Goal: Transaction & Acquisition: Purchase product/service

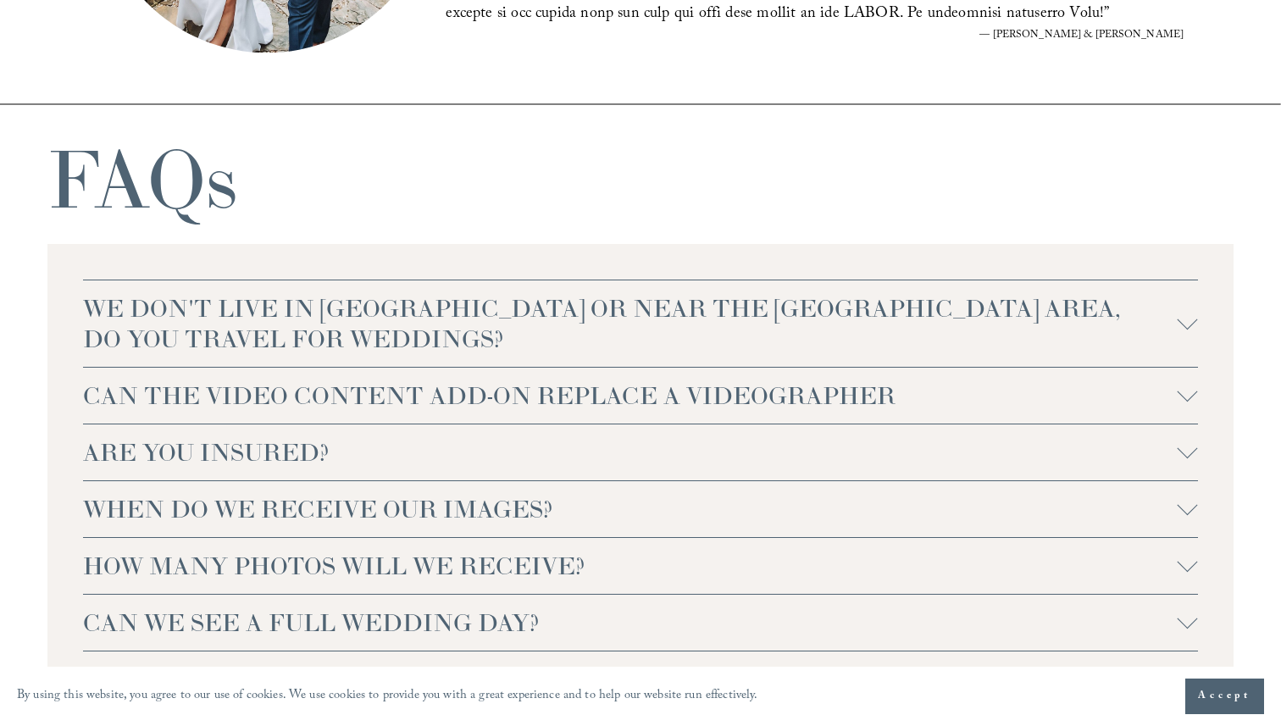
scroll to position [3646, 0]
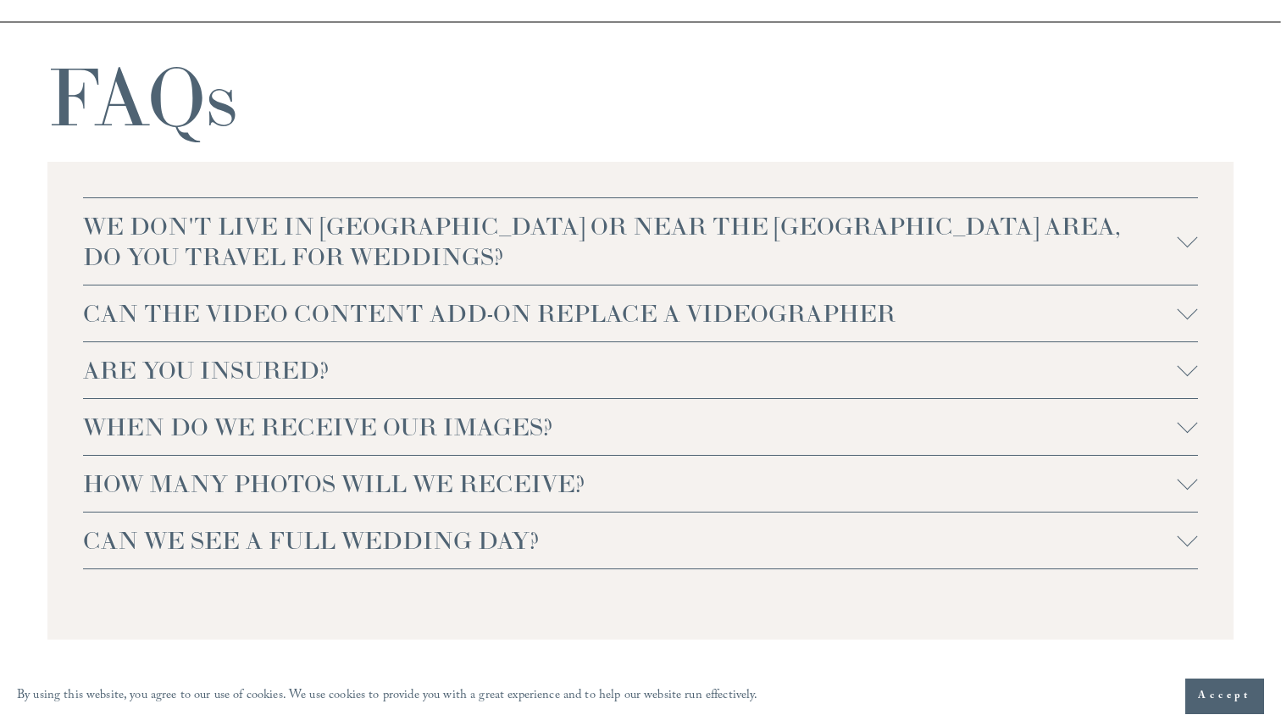
click at [302, 370] on span "ARE YOU INSURED?" at bounding box center [630, 370] width 1095 height 31
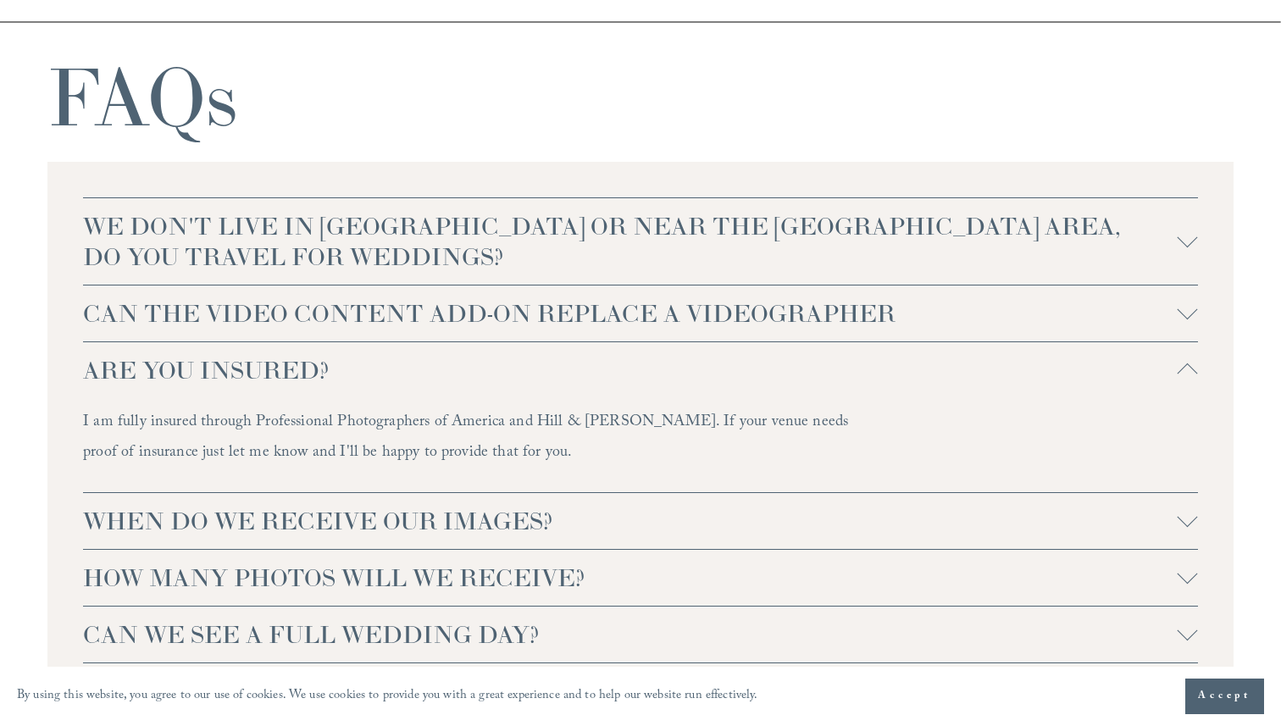
click at [302, 370] on span "ARE YOU INSURED?" at bounding box center [630, 370] width 1095 height 31
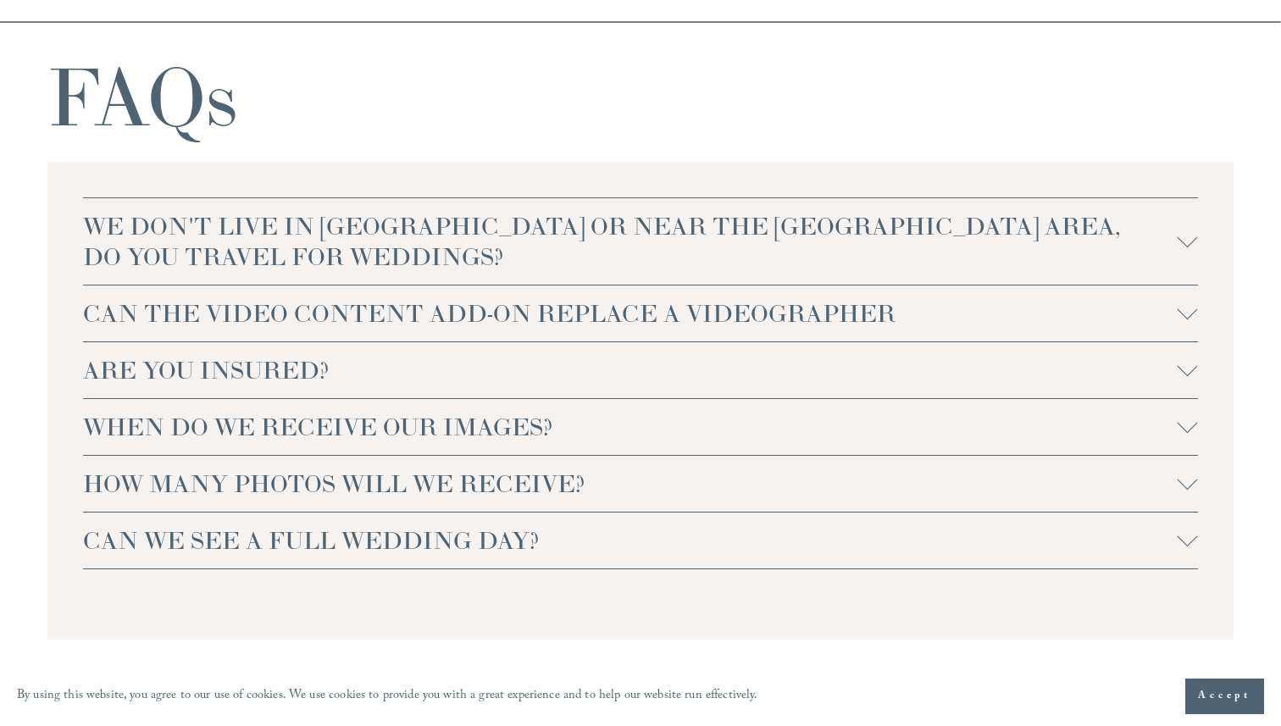
click at [314, 553] on span "CAN WE SEE A FULL WEDDING DAY?" at bounding box center [630, 540] width 1095 height 31
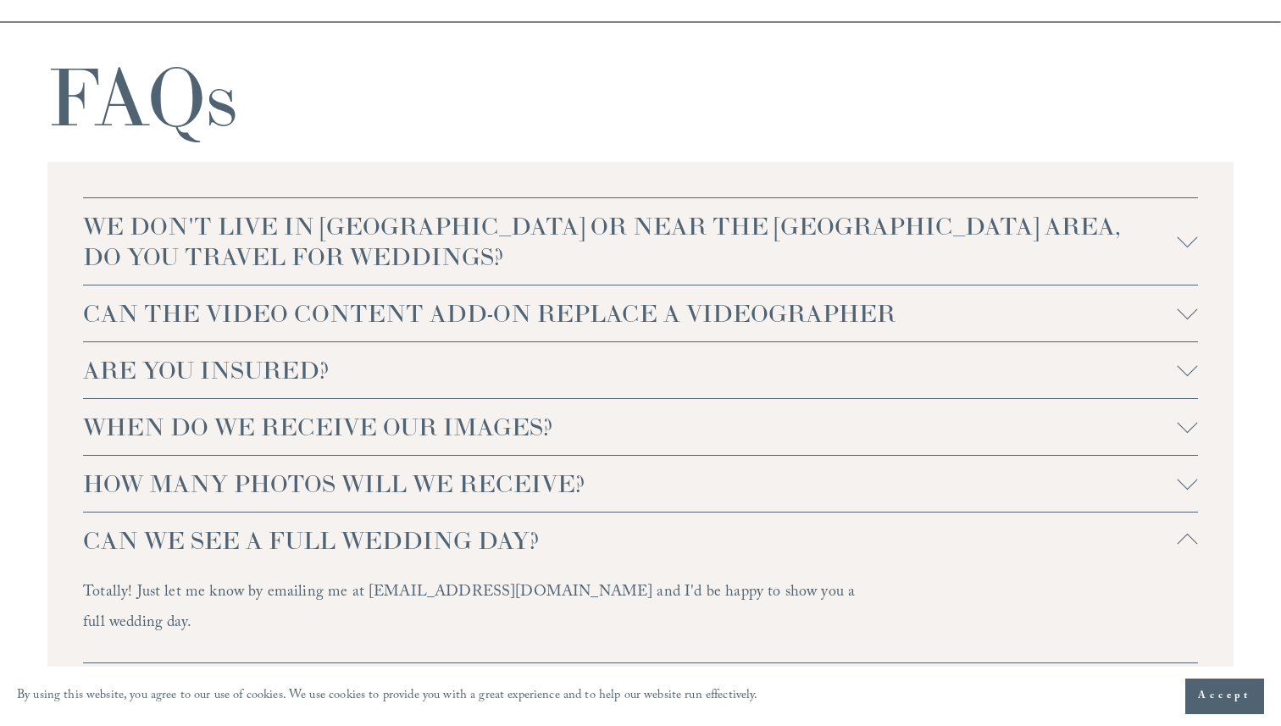
click at [314, 553] on span "CAN WE SEE A FULL WEDDING DAY?" at bounding box center [630, 540] width 1095 height 31
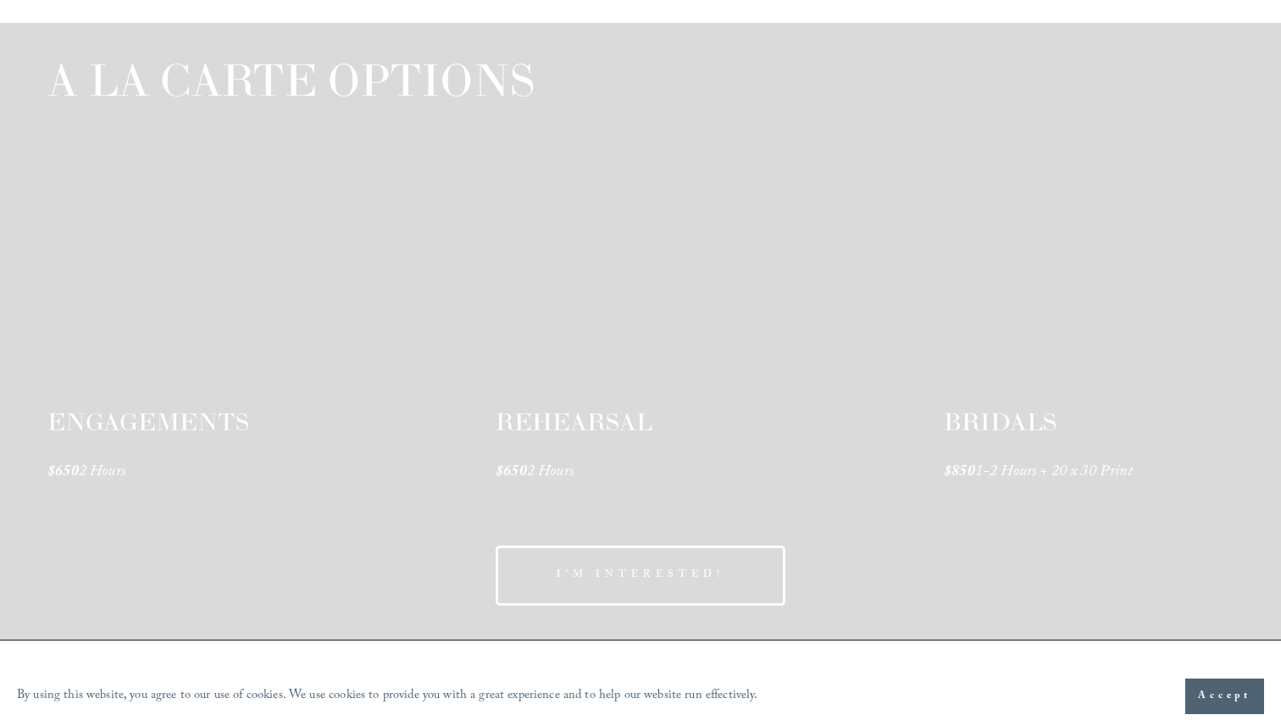
scroll to position [2545, 0]
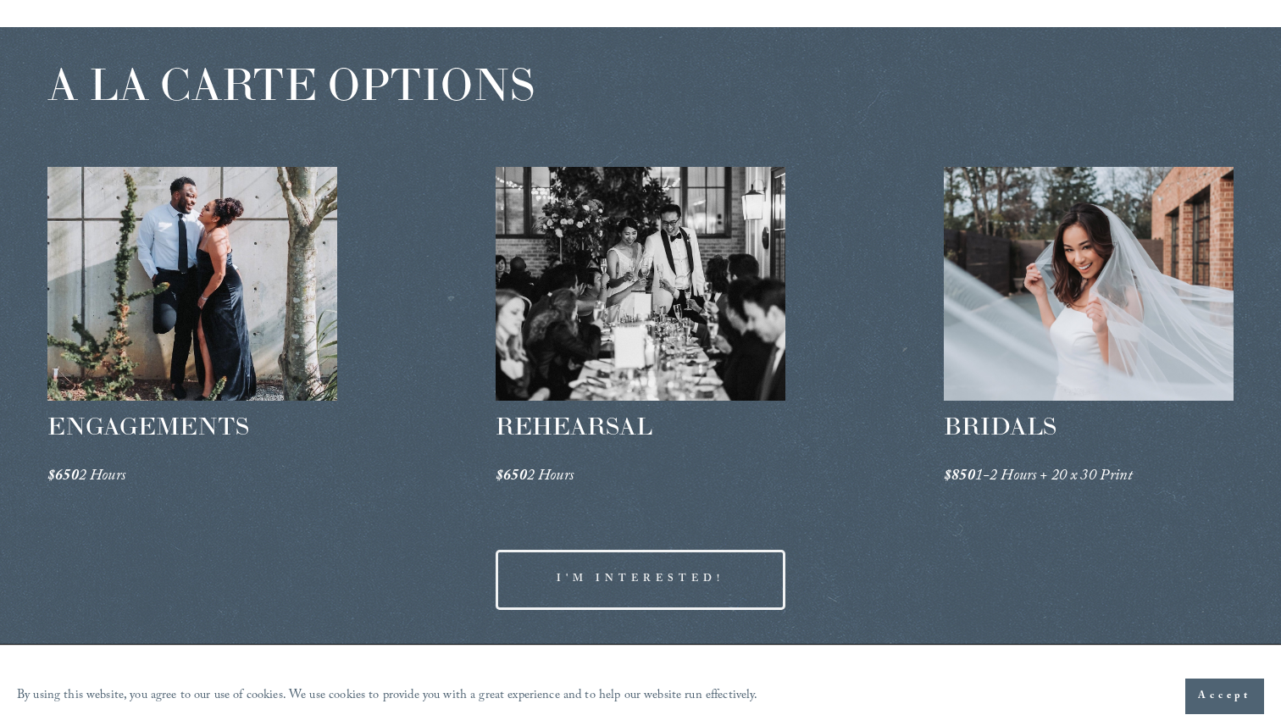
click at [628, 272] on div at bounding box center [641, 284] width 290 height 235
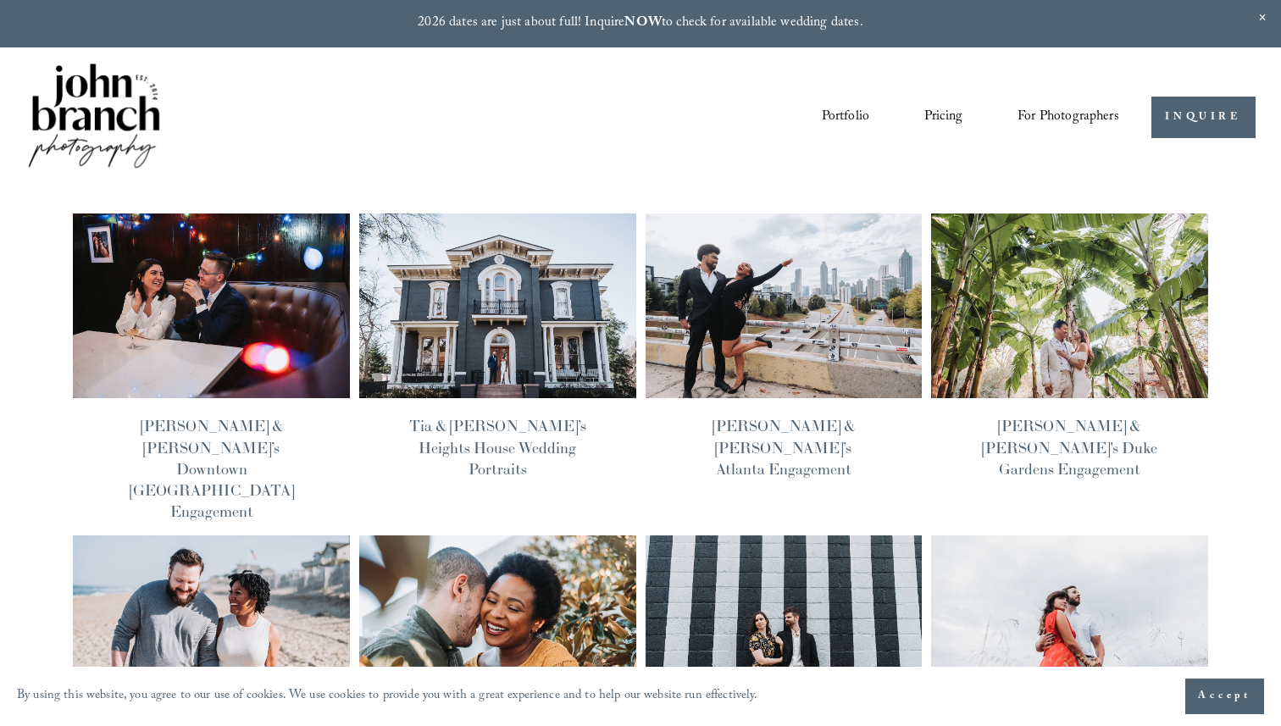
click at [258, 269] on img at bounding box center [212, 306] width 280 height 187
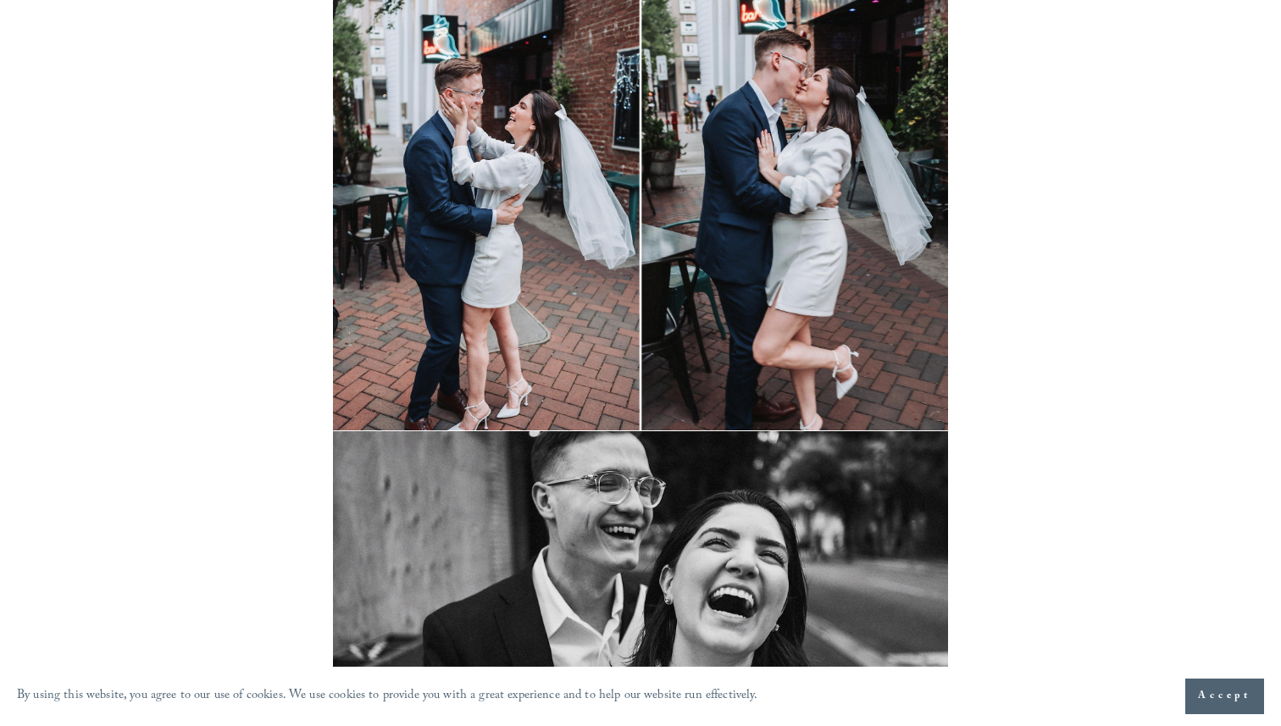
scroll to position [9064, 0]
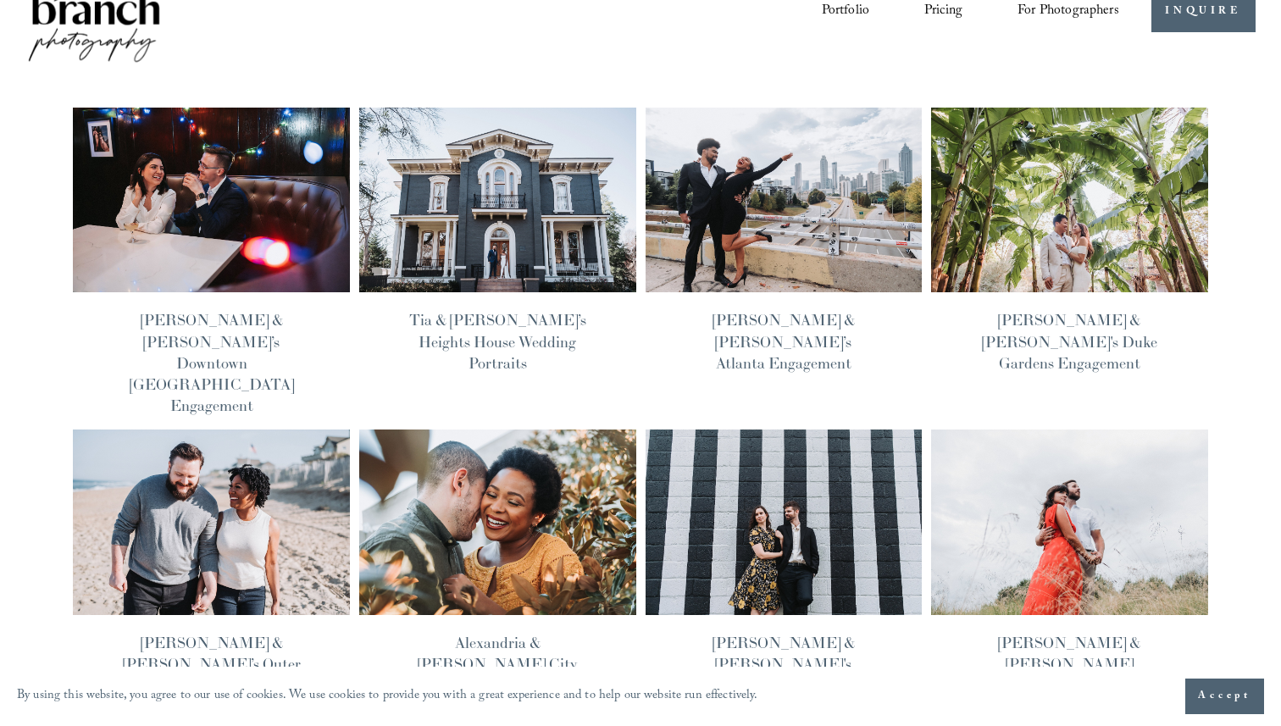
scroll to position [547, 0]
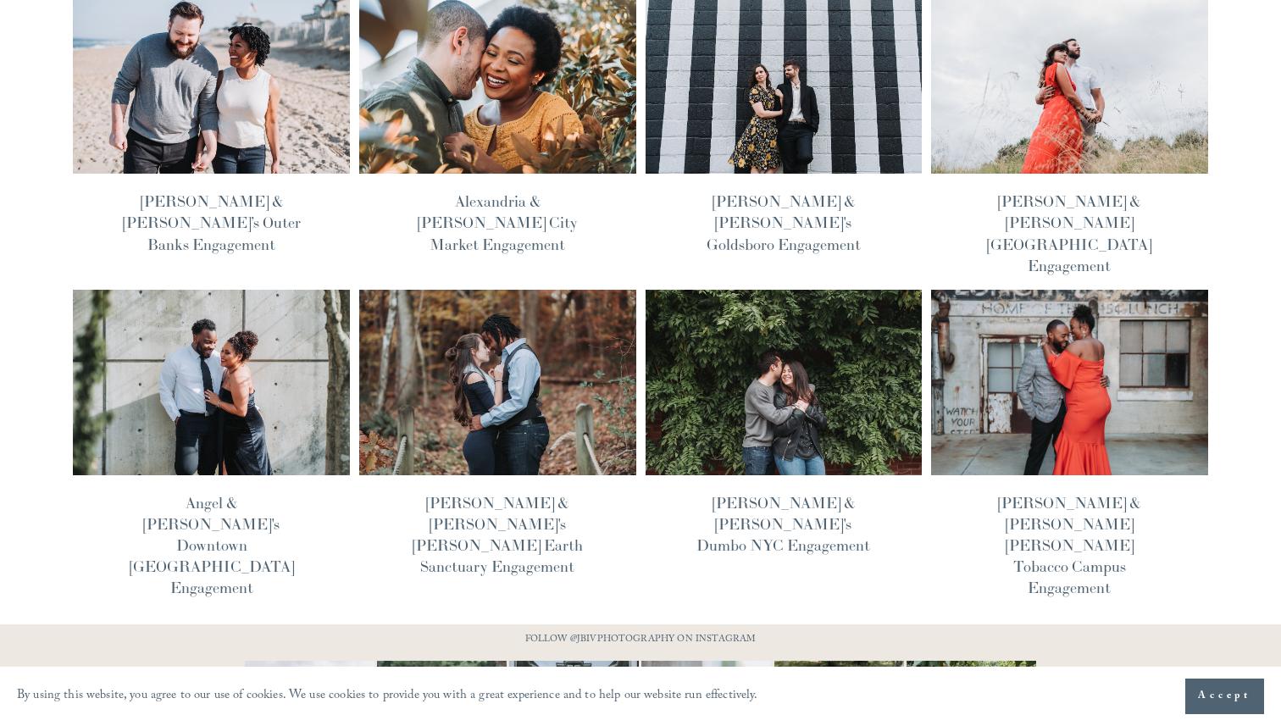
click at [512, 289] on img at bounding box center [498, 382] width 280 height 187
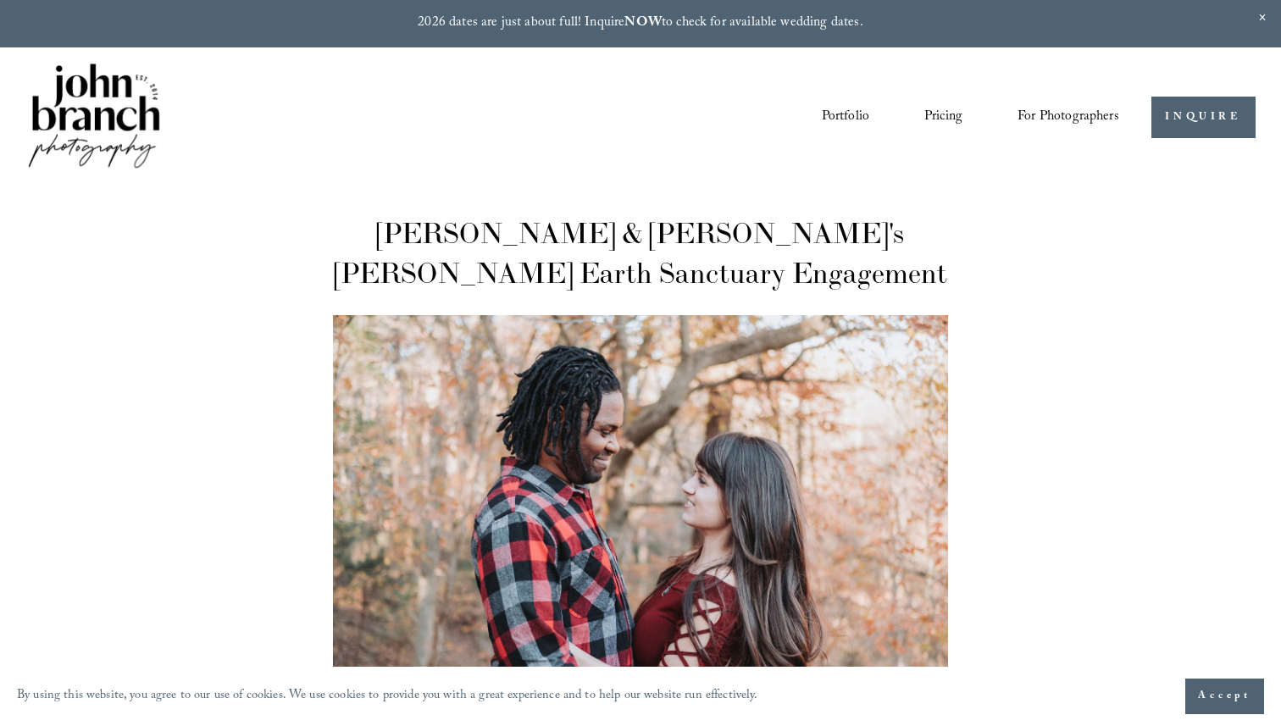
click at [948, 107] on link "Pricing" at bounding box center [944, 117] width 38 height 29
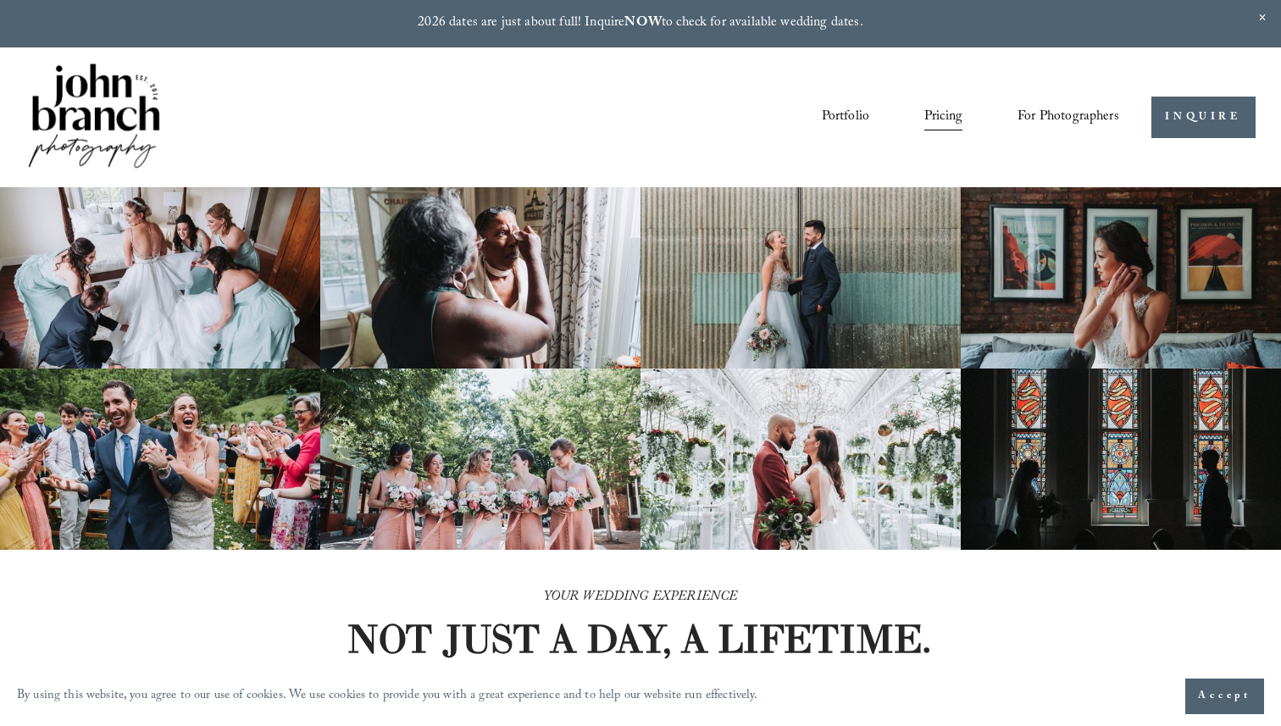
scroll to position [14, 0]
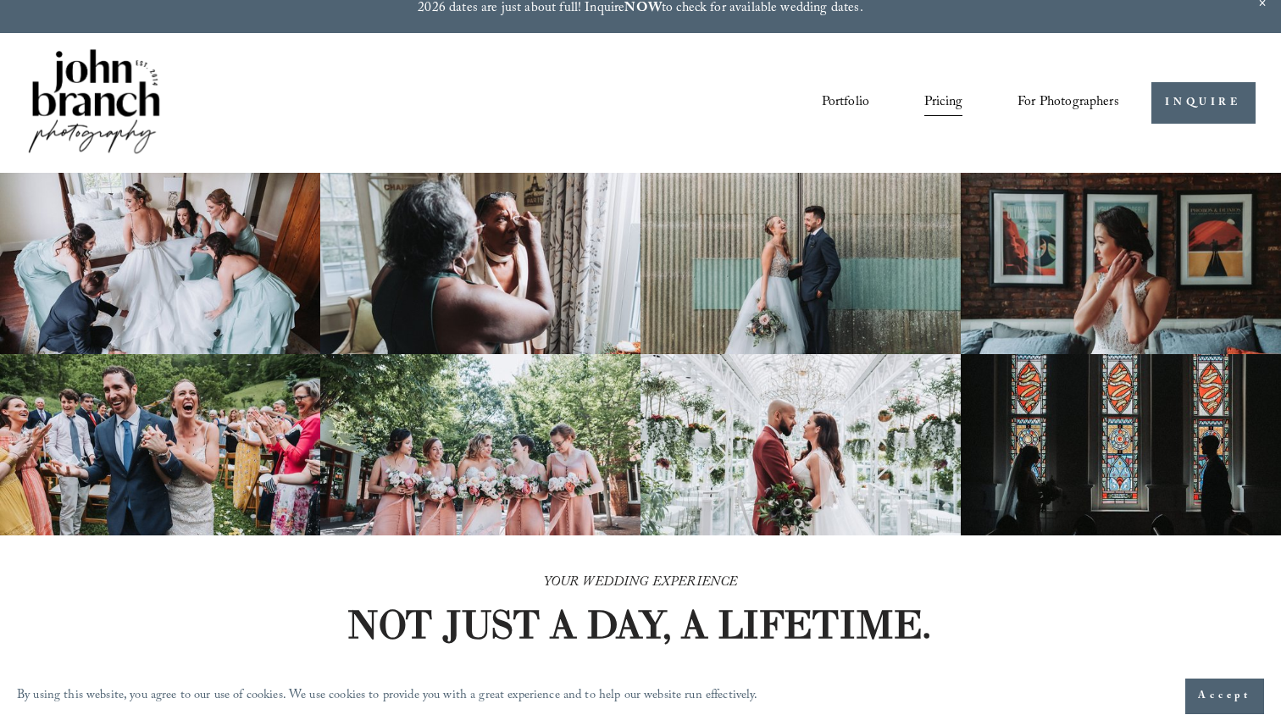
click at [846, 95] on link "Portfolio" at bounding box center [845, 103] width 47 height 29
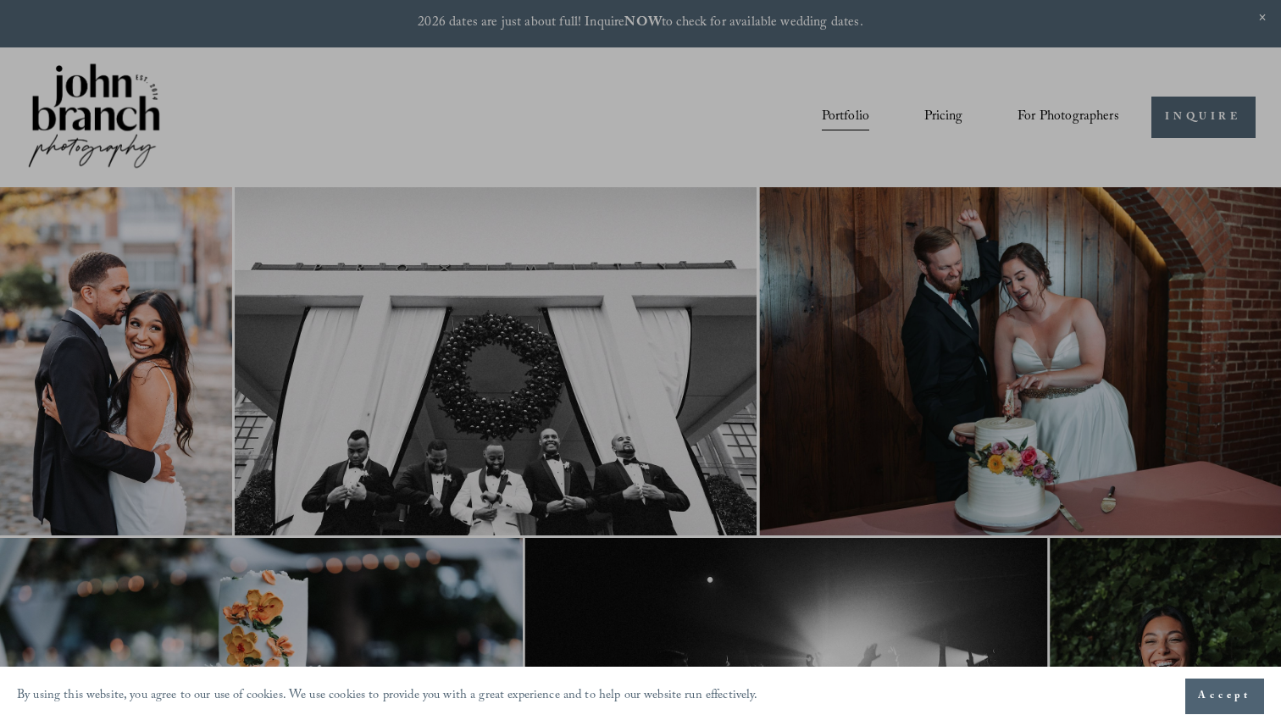
click at [941, 119] on div at bounding box center [640, 363] width 1281 height 726
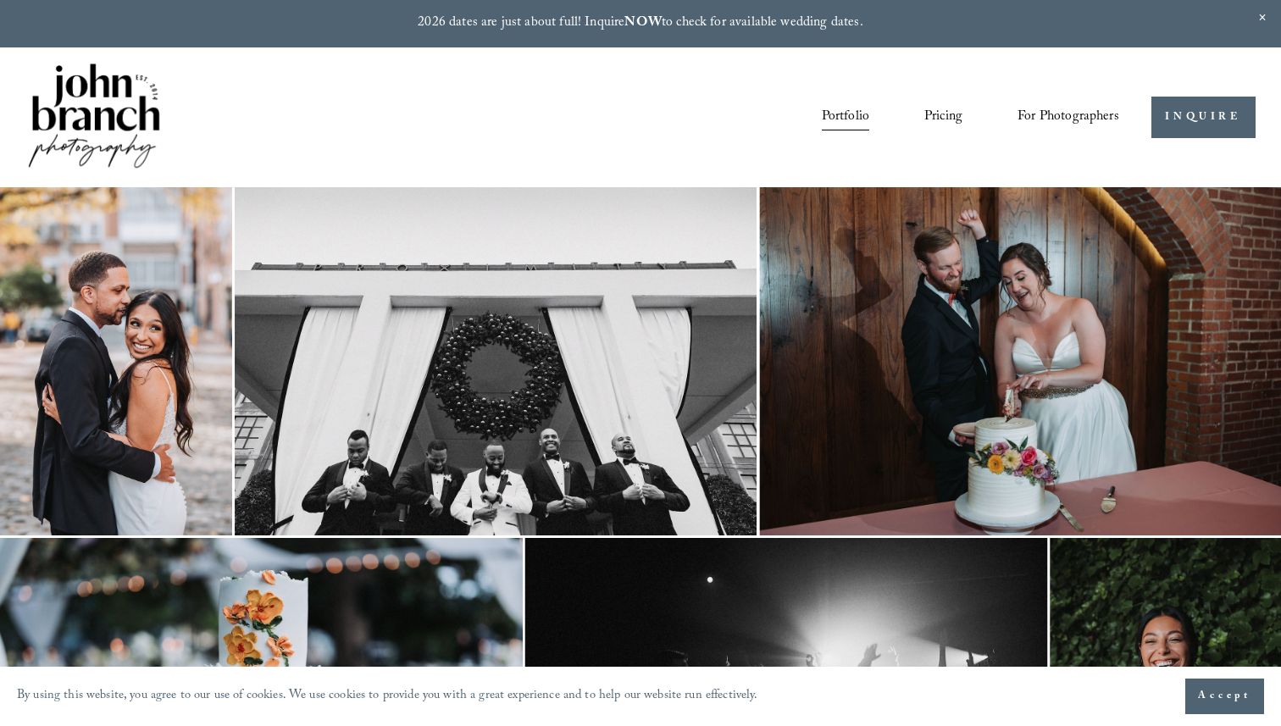
click at [941, 119] on link "Pricing" at bounding box center [944, 117] width 38 height 29
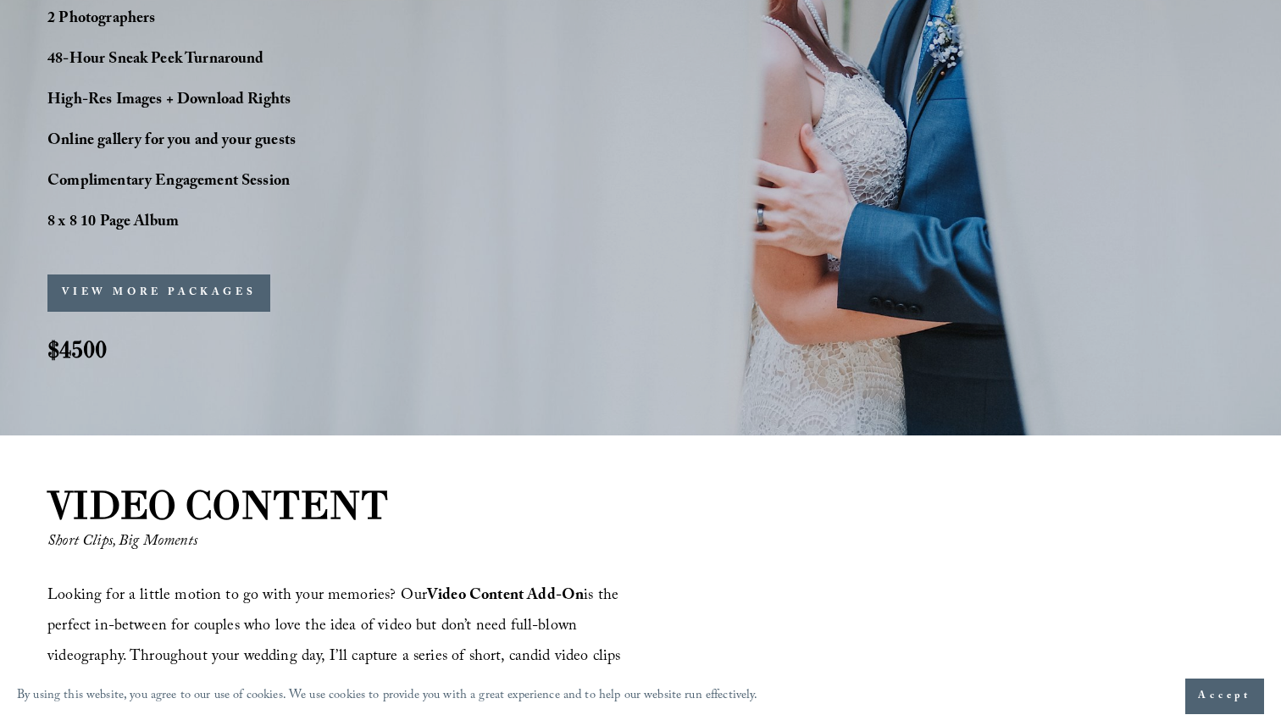
scroll to position [1716, 0]
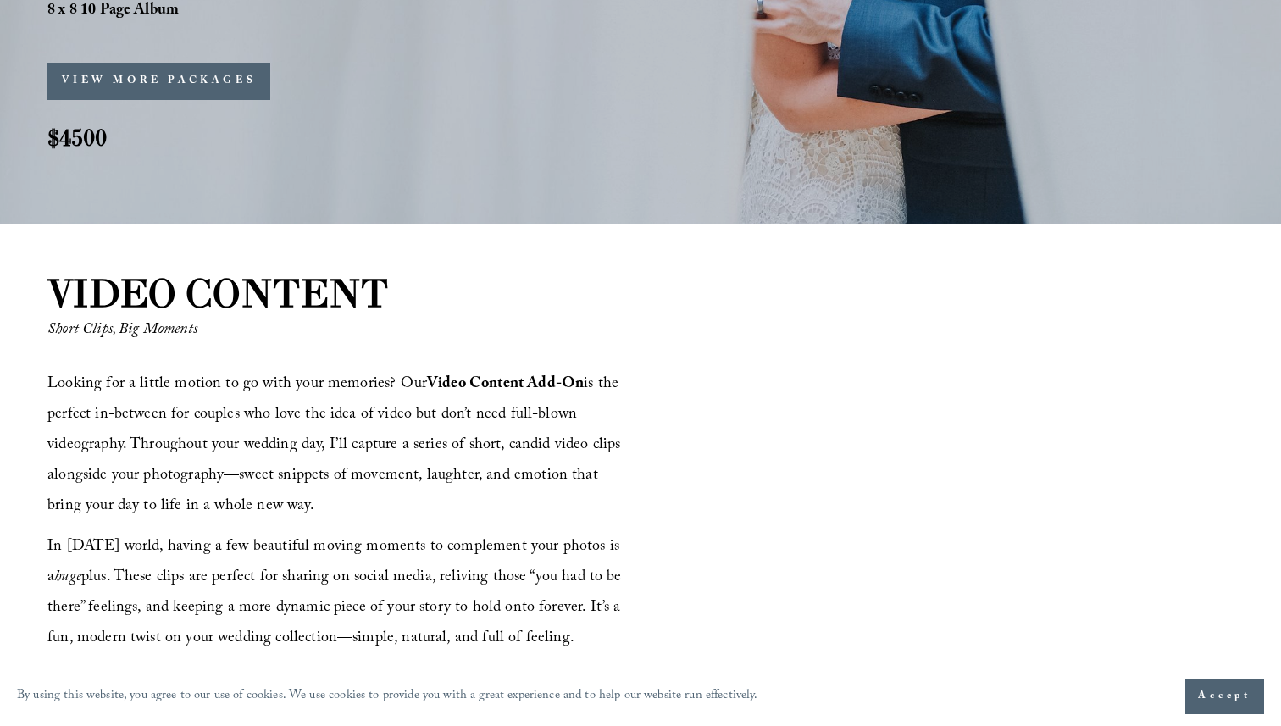
click at [181, 91] on button "VIEW MORE PACKAGES" at bounding box center [158, 81] width 223 height 37
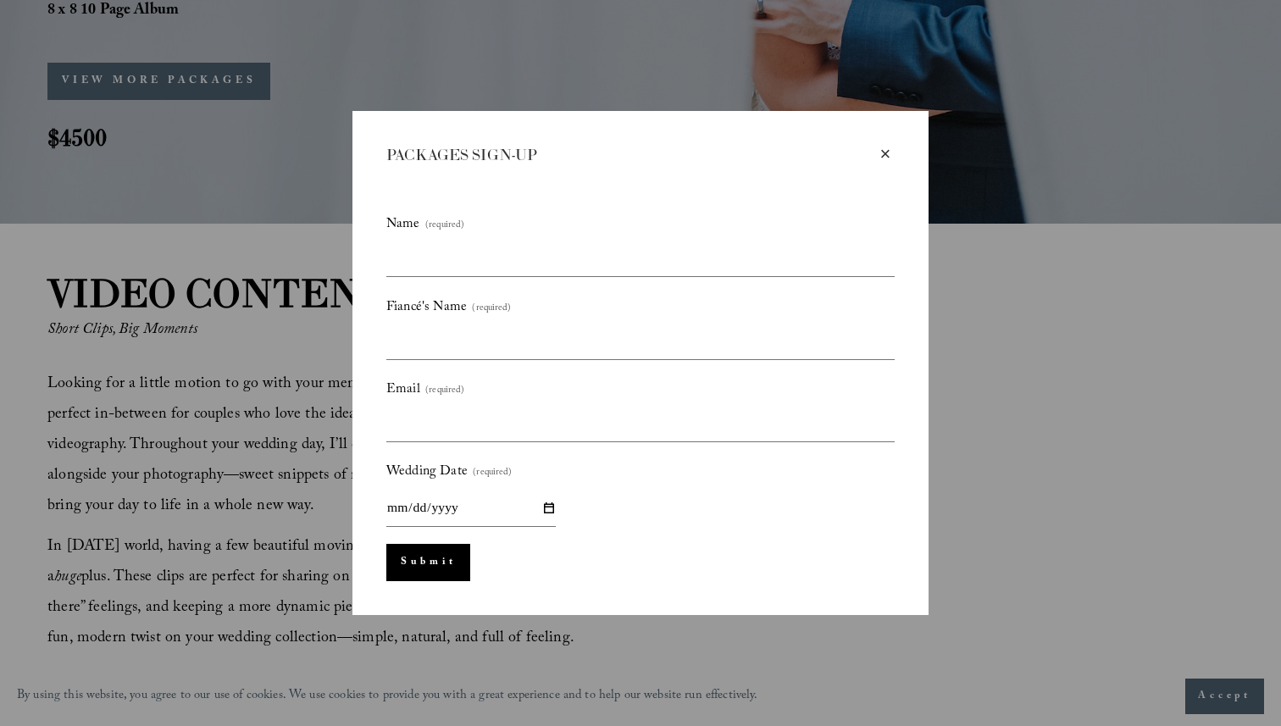
click at [886, 153] on div "×" at bounding box center [885, 154] width 19 height 19
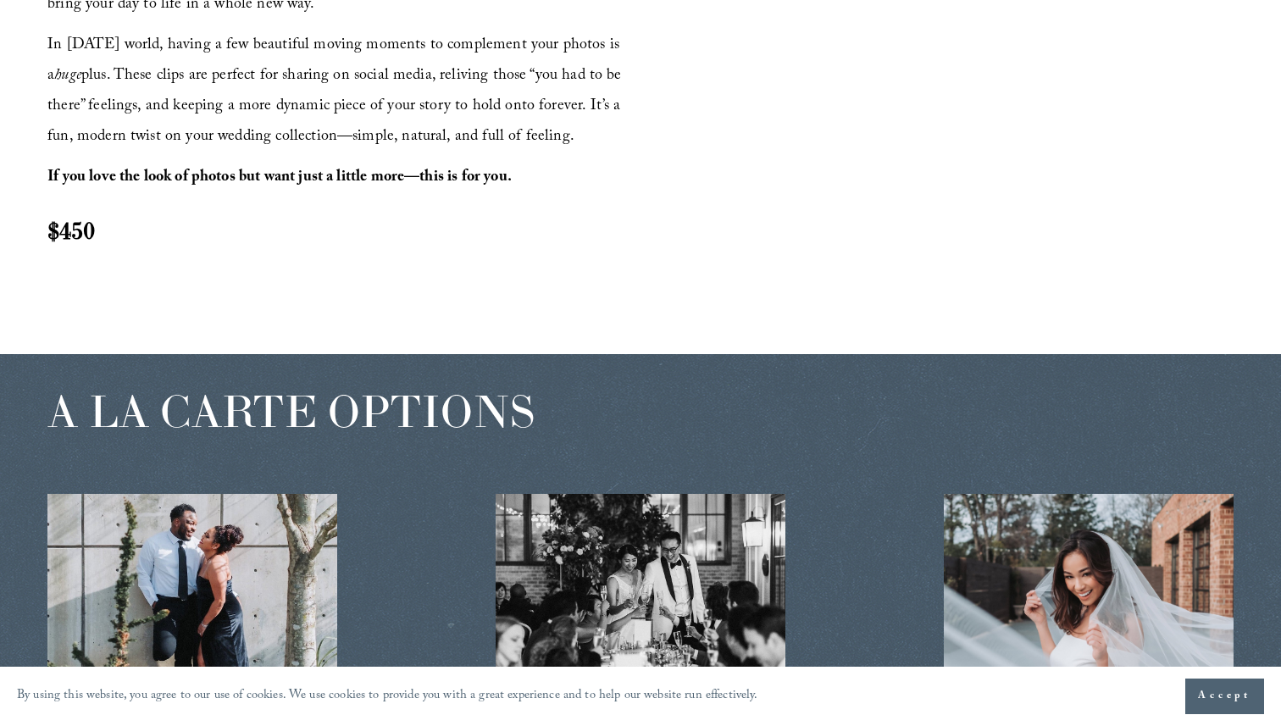
scroll to position [2550, 0]
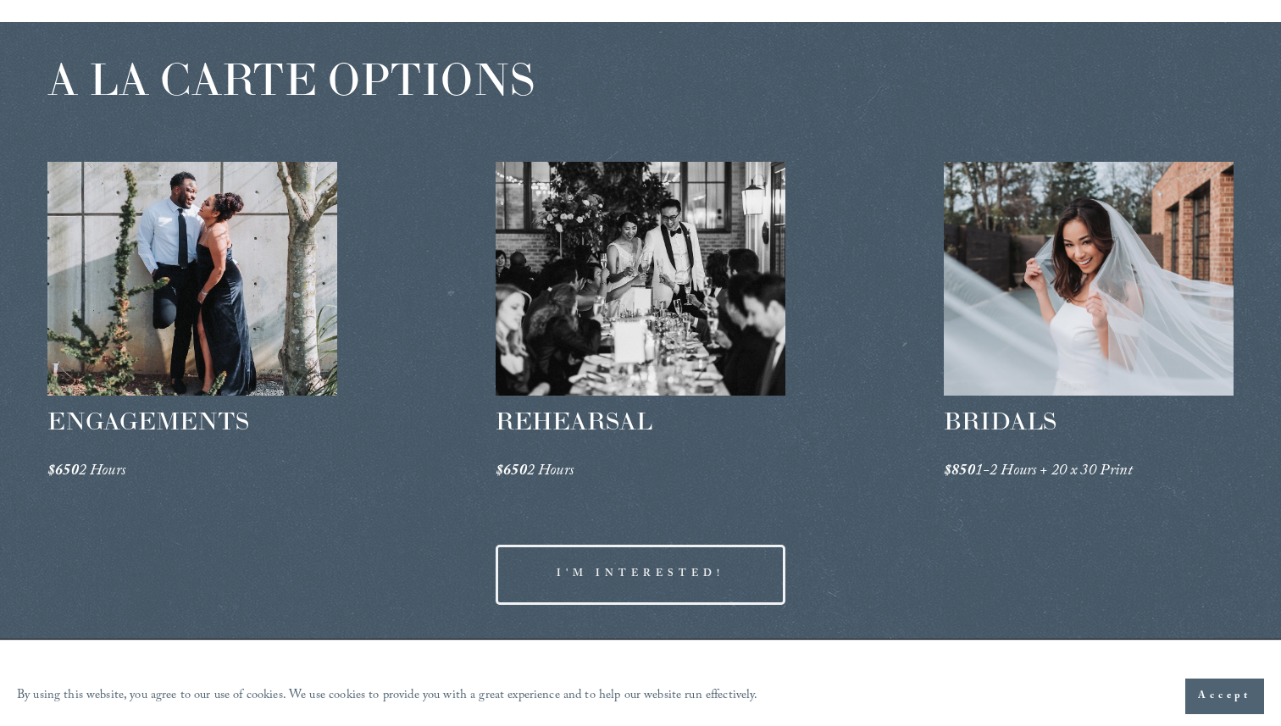
click at [1239, 689] on span "Accept" at bounding box center [1224, 696] width 53 height 17
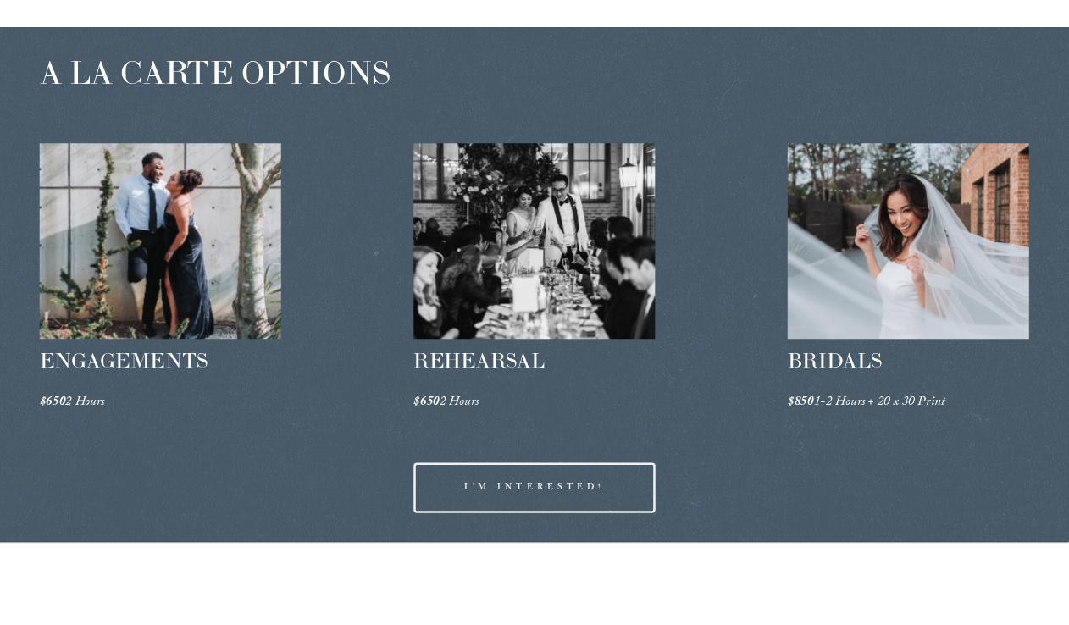
scroll to position [2548, 0]
